Goal: Transaction & Acquisition: Book appointment/travel/reservation

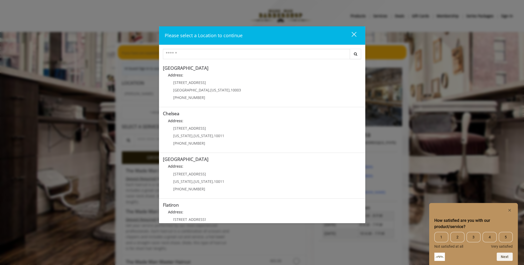
click at [513, 208] on div "How satisfied are you with our product/service? 1 2 3 4 5 Not satisfied at all …" at bounding box center [473, 234] width 89 height 62
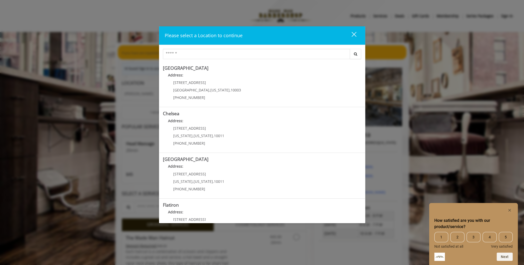
click at [210, 89] on span "New York" at bounding box center [219, 89] width 19 height 5
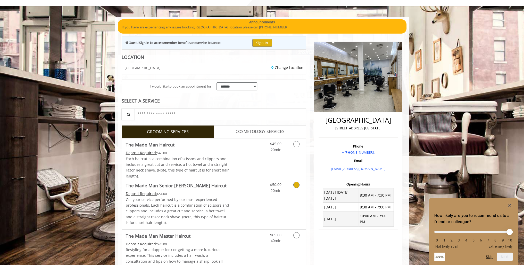
click at [299, 184] on icon "Grooming services" at bounding box center [296, 185] width 6 height 6
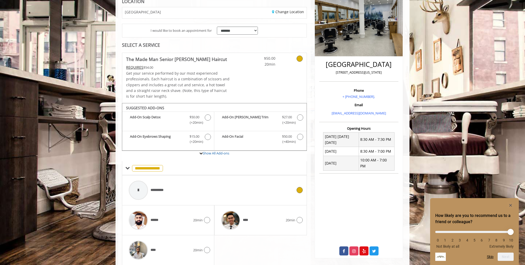
scroll to position [99, 0]
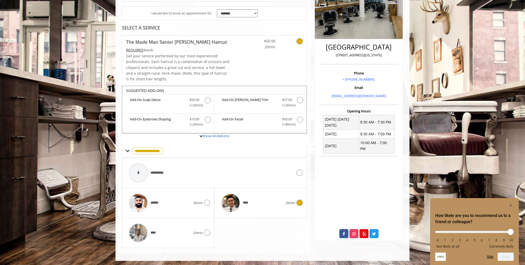
click at [271, 201] on div "****" at bounding box center [251, 202] width 67 height 24
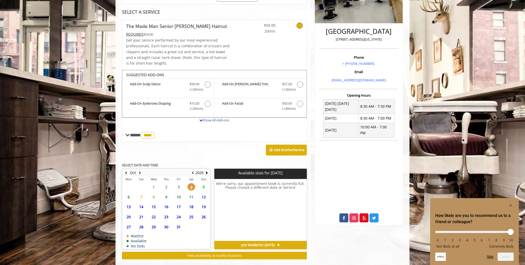
scroll to position [123, 0]
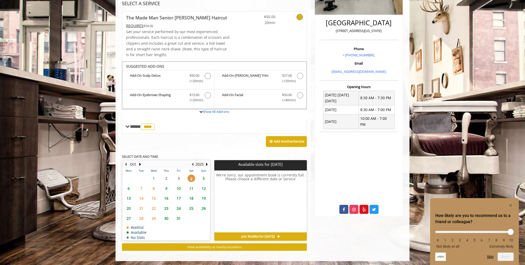
click at [204, 177] on span "5" at bounding box center [204, 177] width 8 height 7
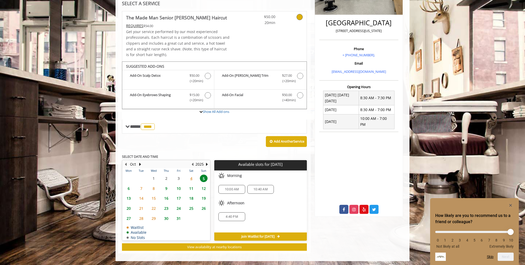
click at [126, 186] on span "6" at bounding box center [129, 187] width 8 height 7
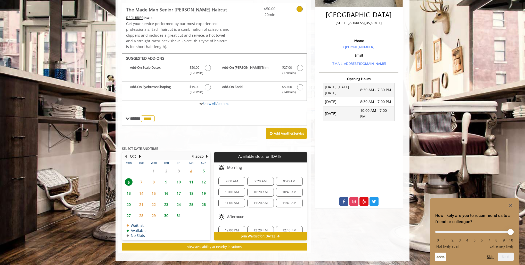
scroll to position [0, 0]
click at [153, 181] on span "8" at bounding box center [154, 181] width 8 height 7
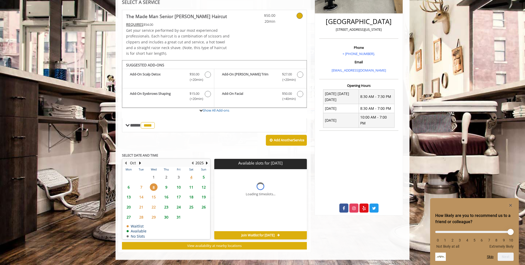
scroll to position [123, 0]
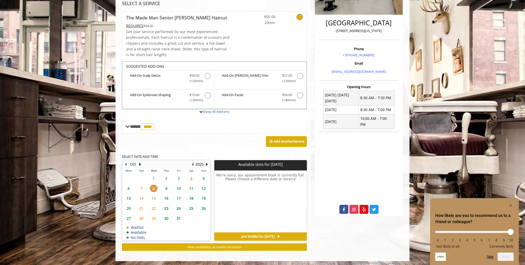
click at [141, 187] on span "7" at bounding box center [141, 187] width 8 height 7
click at [154, 196] on span "15" at bounding box center [154, 197] width 8 height 7
click at [154, 208] on span "22" at bounding box center [154, 207] width 8 height 7
click at [128, 188] on span "6" at bounding box center [129, 187] width 8 height 7
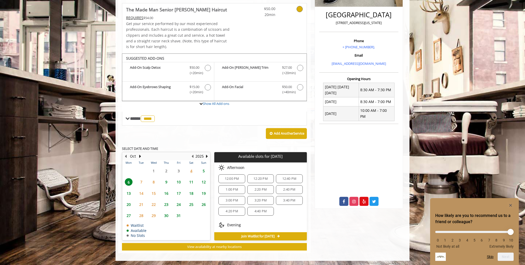
scroll to position [65, 0]
